Goal: Transaction & Acquisition: Purchase product/service

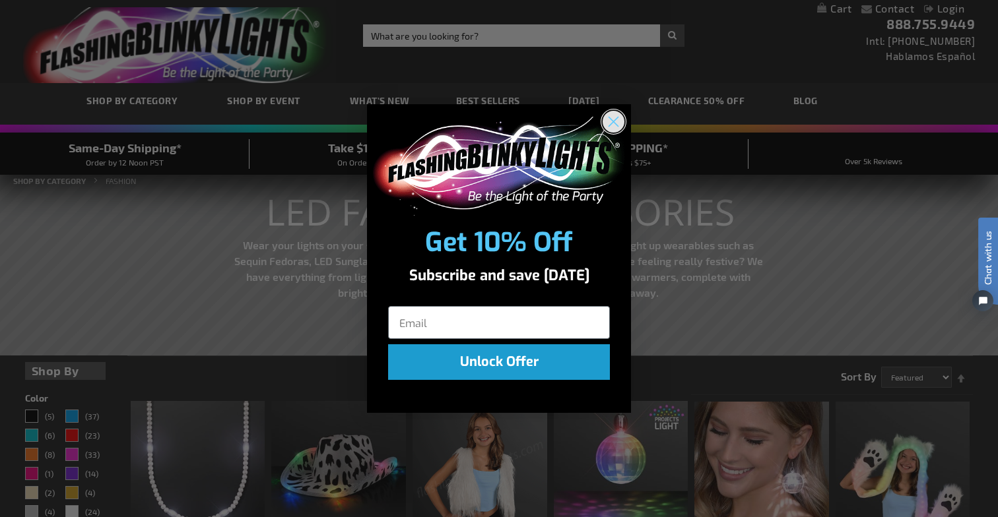
click at [618, 122] on circle "Close dialog" at bounding box center [613, 121] width 22 height 22
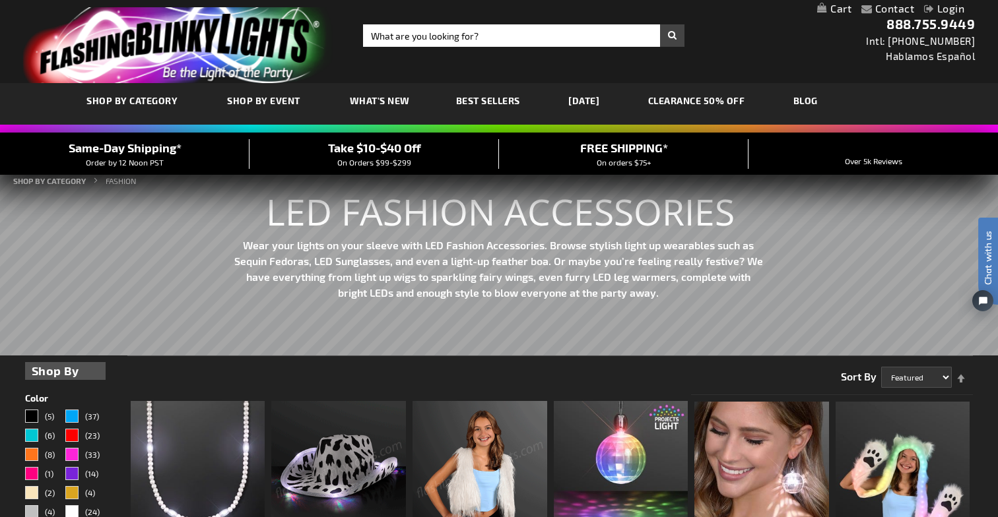
scroll to position [69, 0]
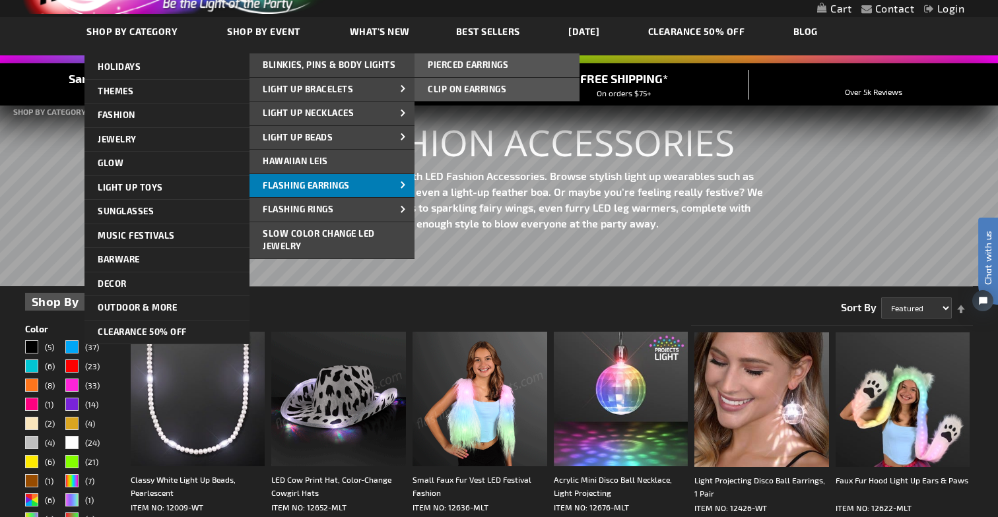
click at [304, 189] on span "Flashing Earrings" at bounding box center [306, 185] width 87 height 11
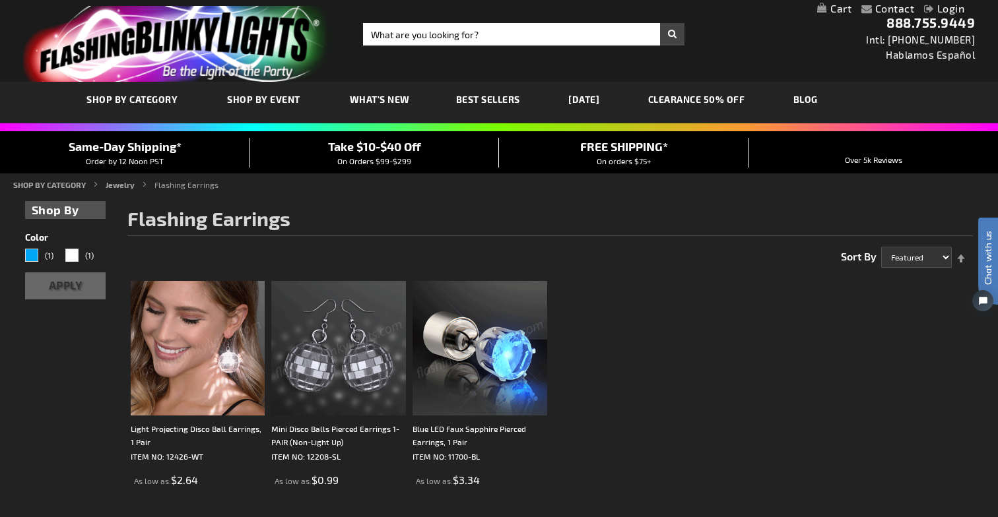
scroll to position [8, 0]
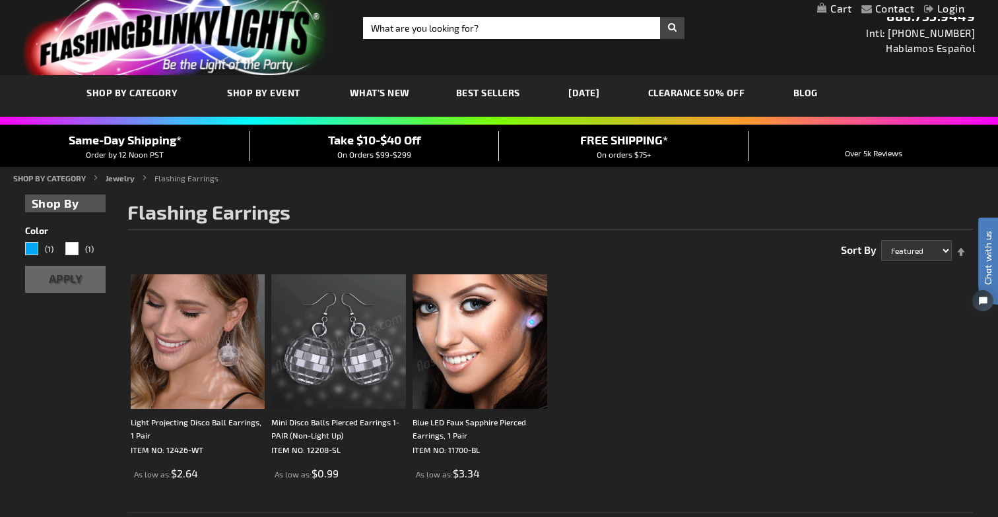
click at [682, 96] on link "CLEARANCE 50% OFF" at bounding box center [696, 93] width 117 height 44
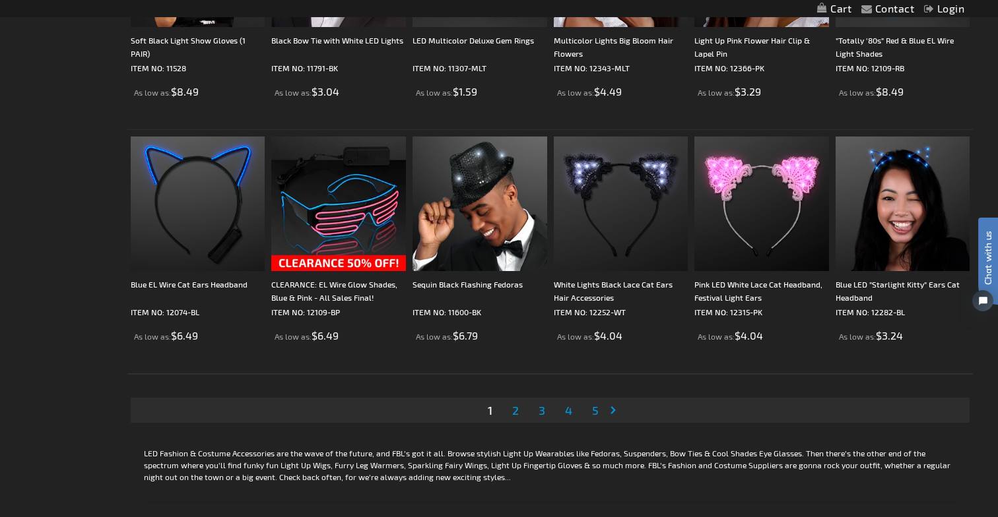
scroll to position [2464, 0]
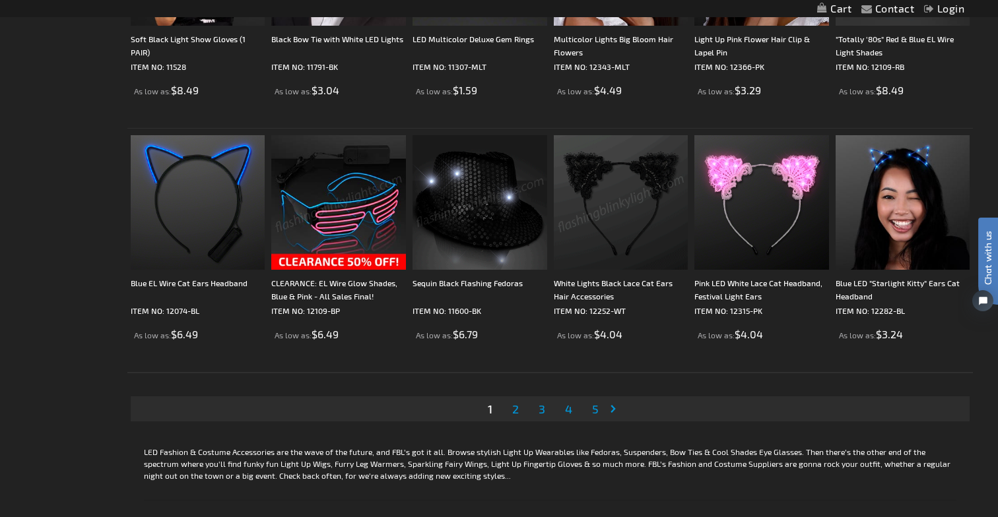
click at [514, 406] on span "2" at bounding box center [515, 409] width 7 height 15
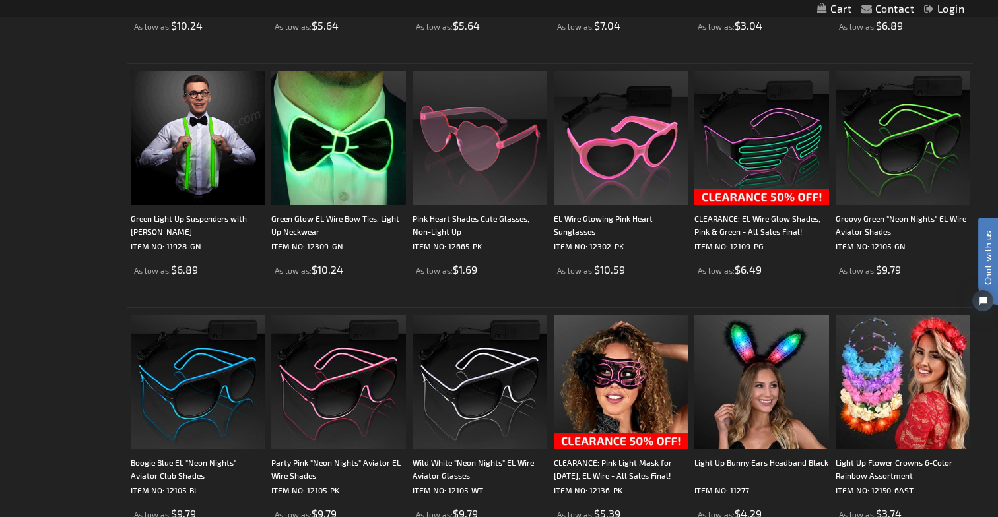
scroll to position [2056, 0]
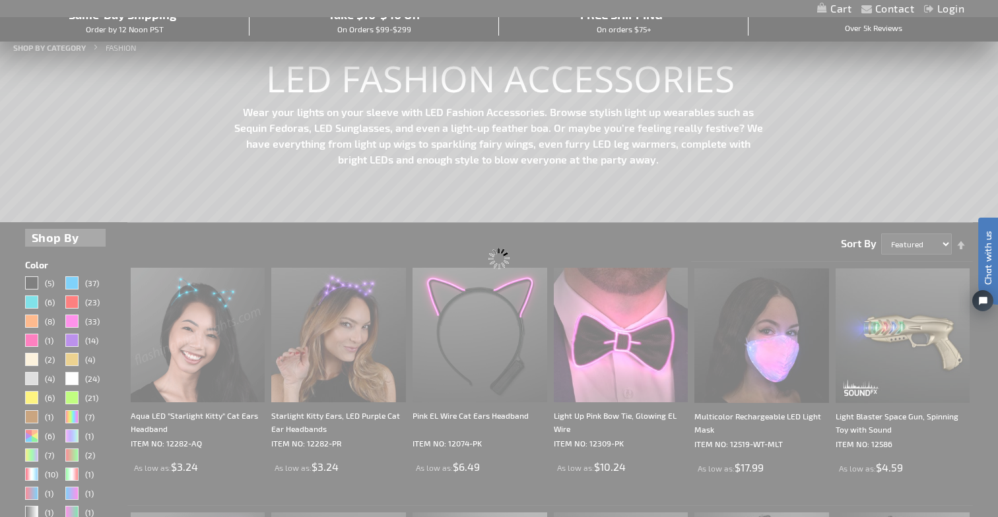
scroll to position [86, 0]
